Goal: Information Seeking & Learning: Check status

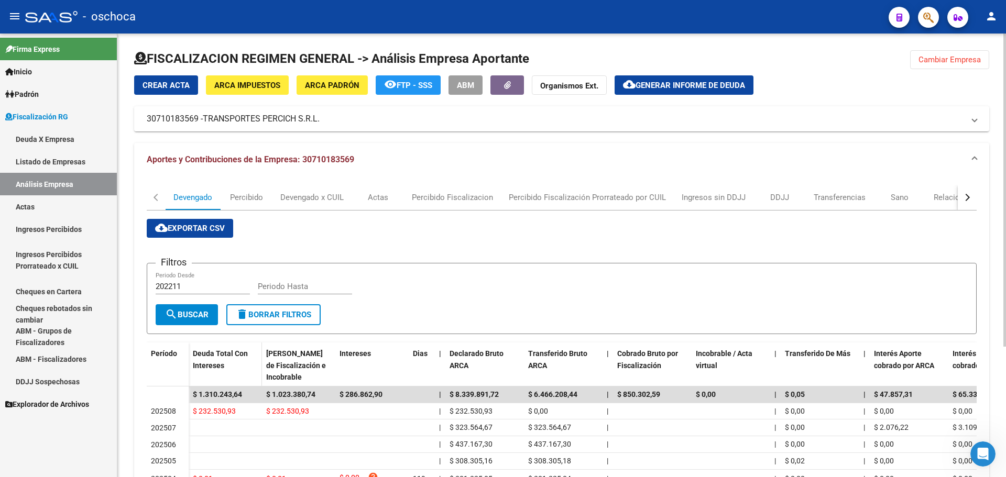
scroll to position [169, 0]
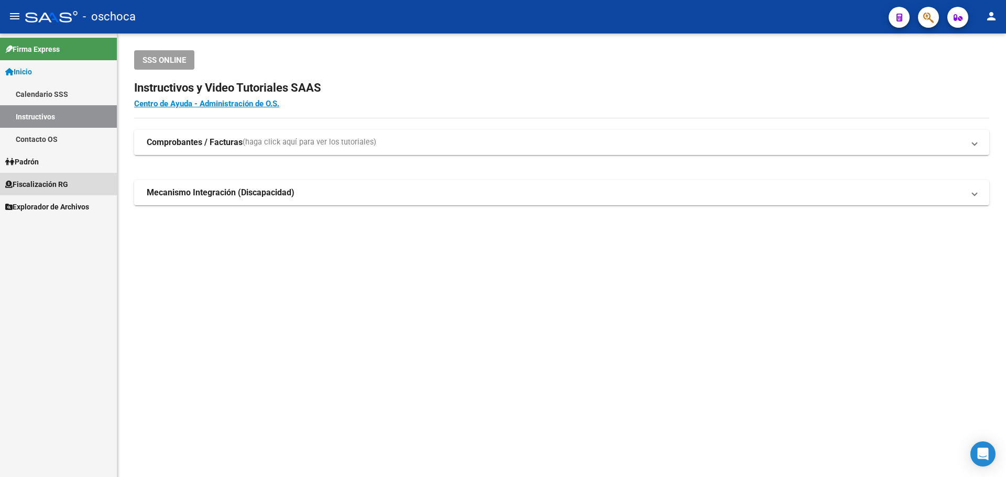
click at [39, 185] on span "Fiscalización RG" at bounding box center [36, 185] width 63 height 12
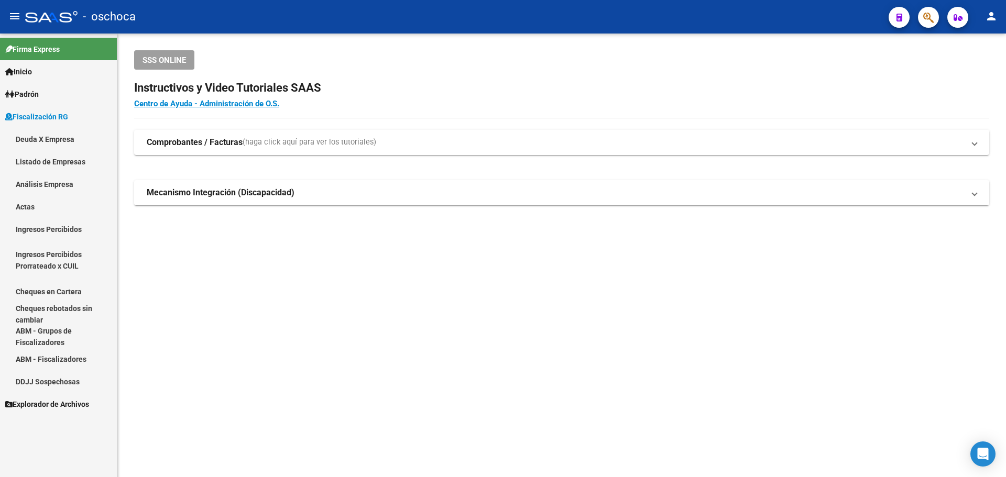
click at [84, 182] on link "Análisis Empresa" at bounding box center [58, 184] width 117 height 23
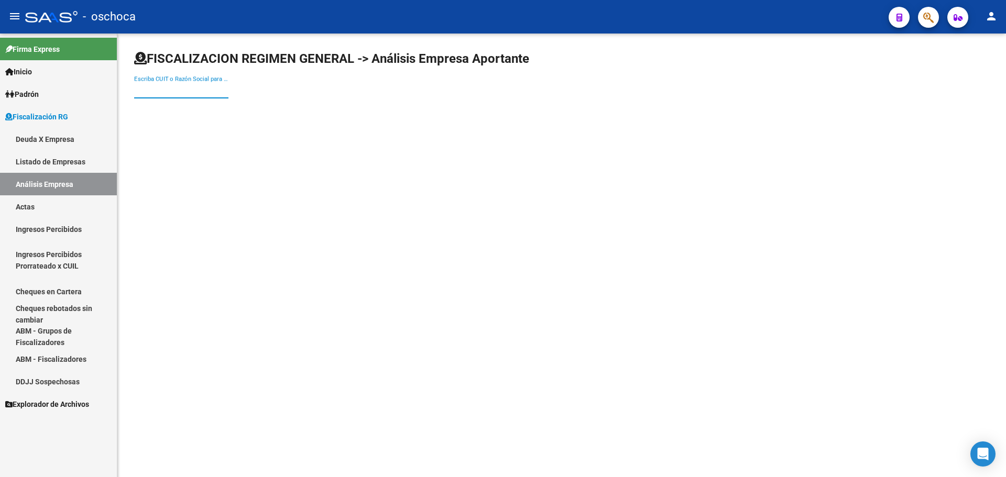
click at [168, 86] on input "Escriba CUIT o Razón Social para buscar" at bounding box center [181, 89] width 94 height 9
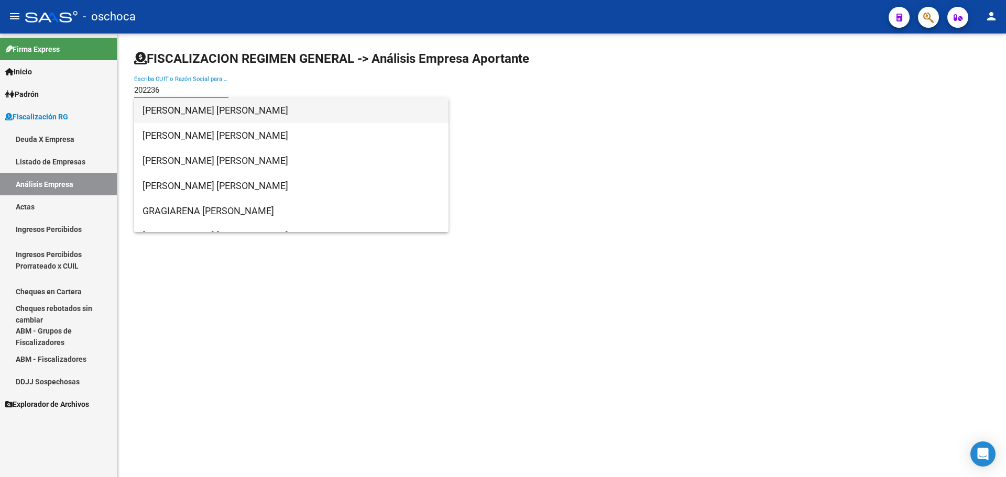
type input "202236"
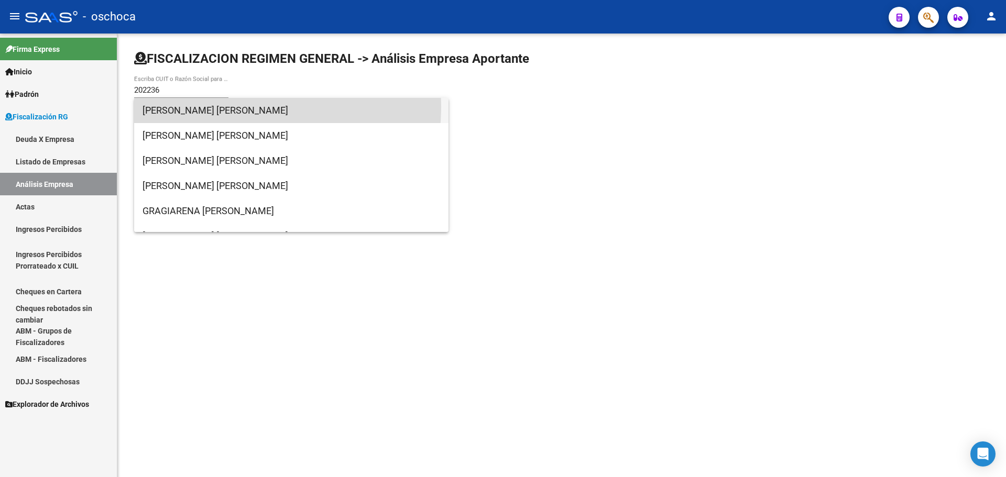
click at [180, 106] on span "[PERSON_NAME] [PERSON_NAME]" at bounding box center [290, 110] width 297 height 25
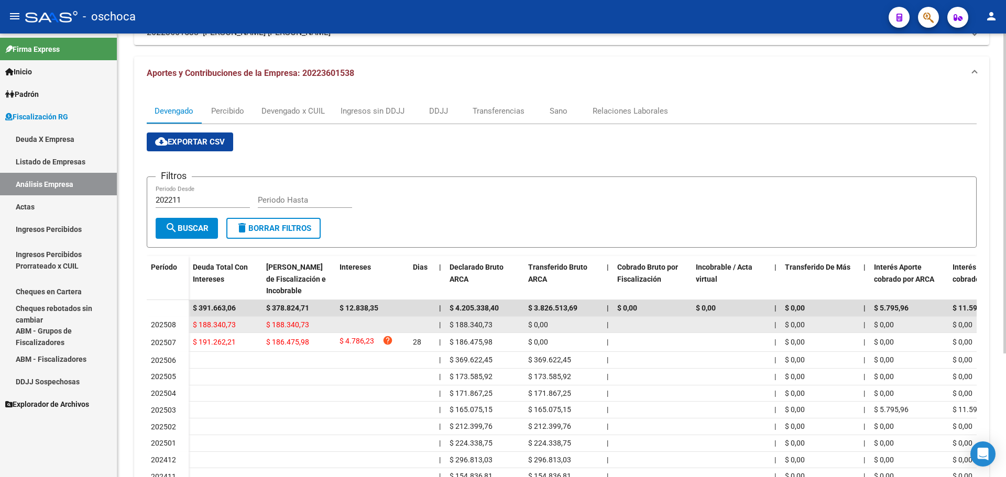
scroll to position [105, 0]
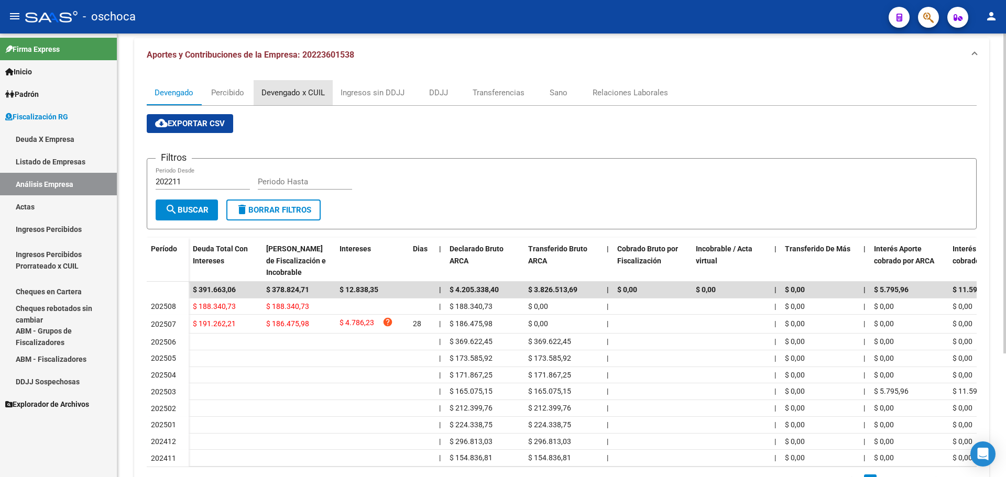
click at [317, 92] on div "Devengado x CUIL" at bounding box center [292, 93] width 63 height 12
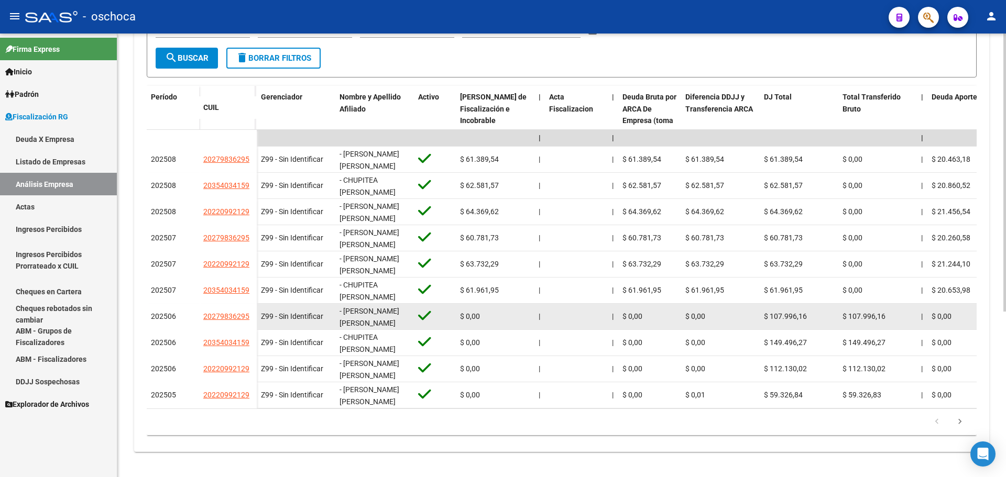
scroll to position [264, 0]
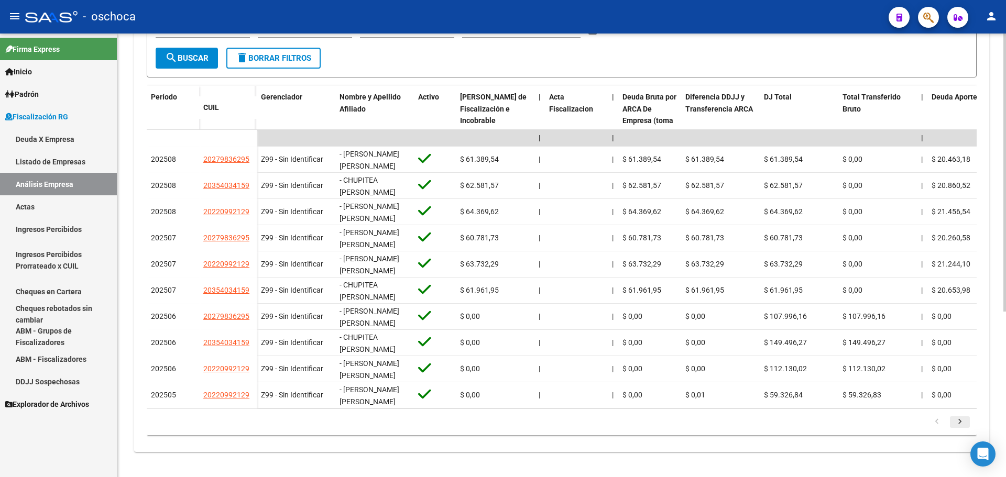
click at [966, 421] on link "go to next page" at bounding box center [960, 422] width 20 height 12
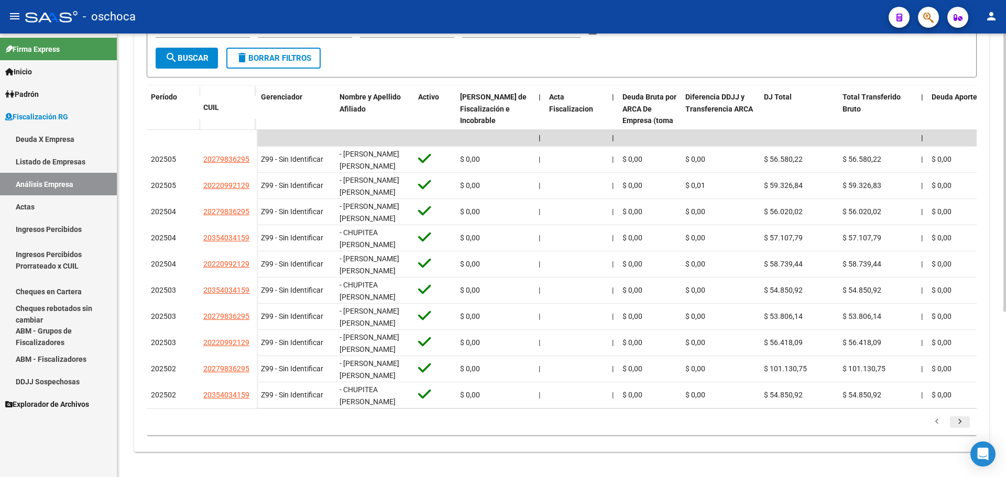
click at [963, 421] on icon "go to next page" at bounding box center [960, 423] width 14 height 13
click at [955, 422] on icon "go to next page" at bounding box center [960, 423] width 14 height 13
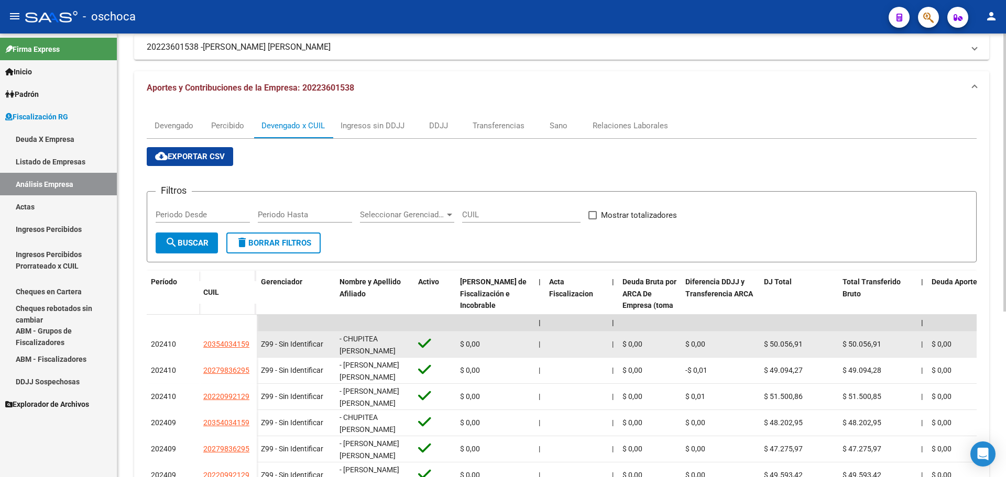
scroll to position [55, 0]
